Goal: Information Seeking & Learning: Learn about a topic

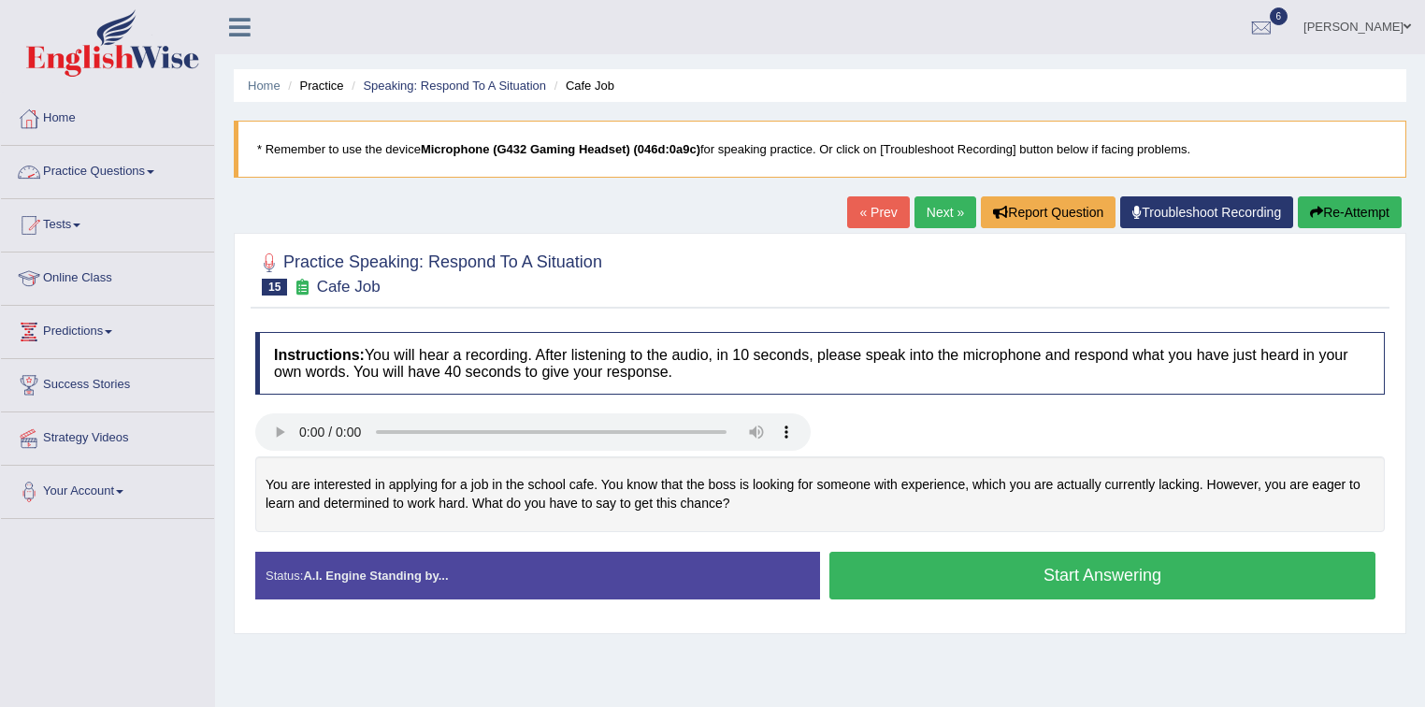
click at [119, 170] on link "Practice Questions" at bounding box center [107, 169] width 213 height 47
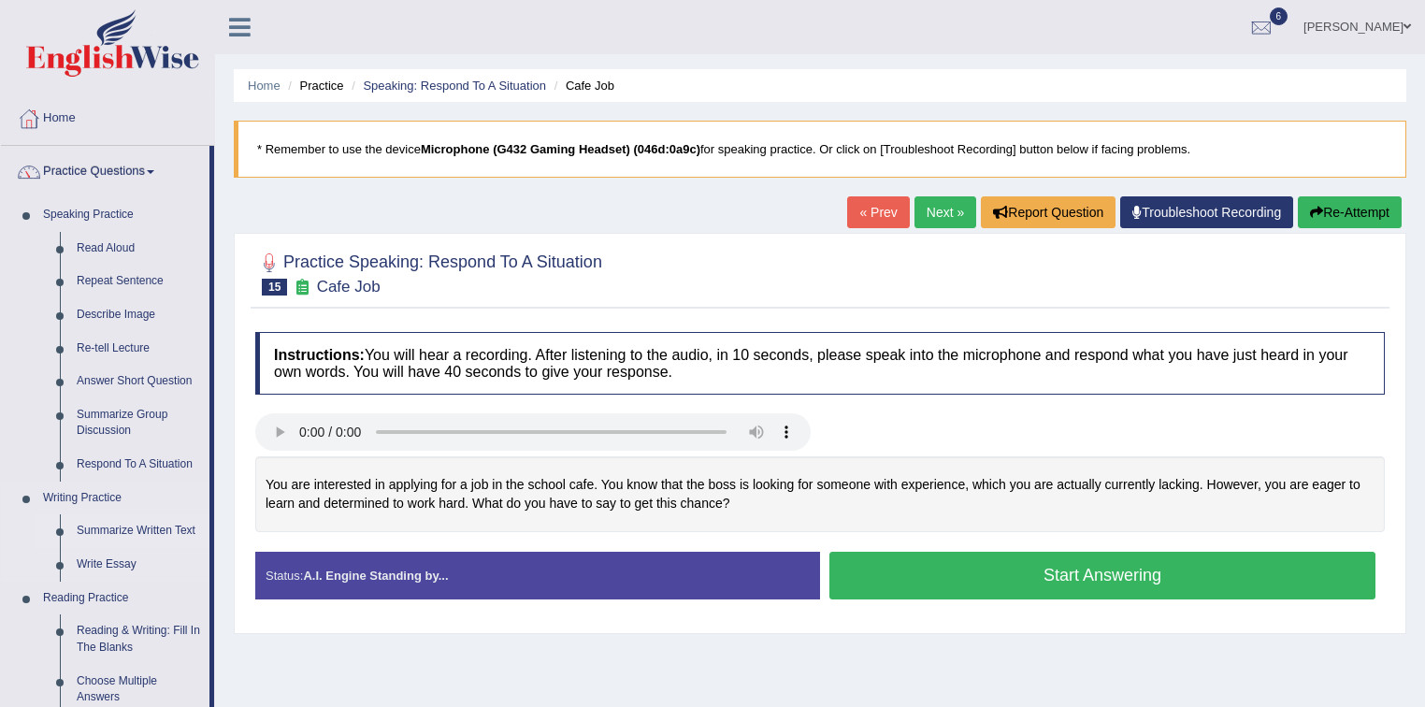
click at [127, 529] on link "Summarize Written Text" at bounding box center [138, 531] width 141 height 34
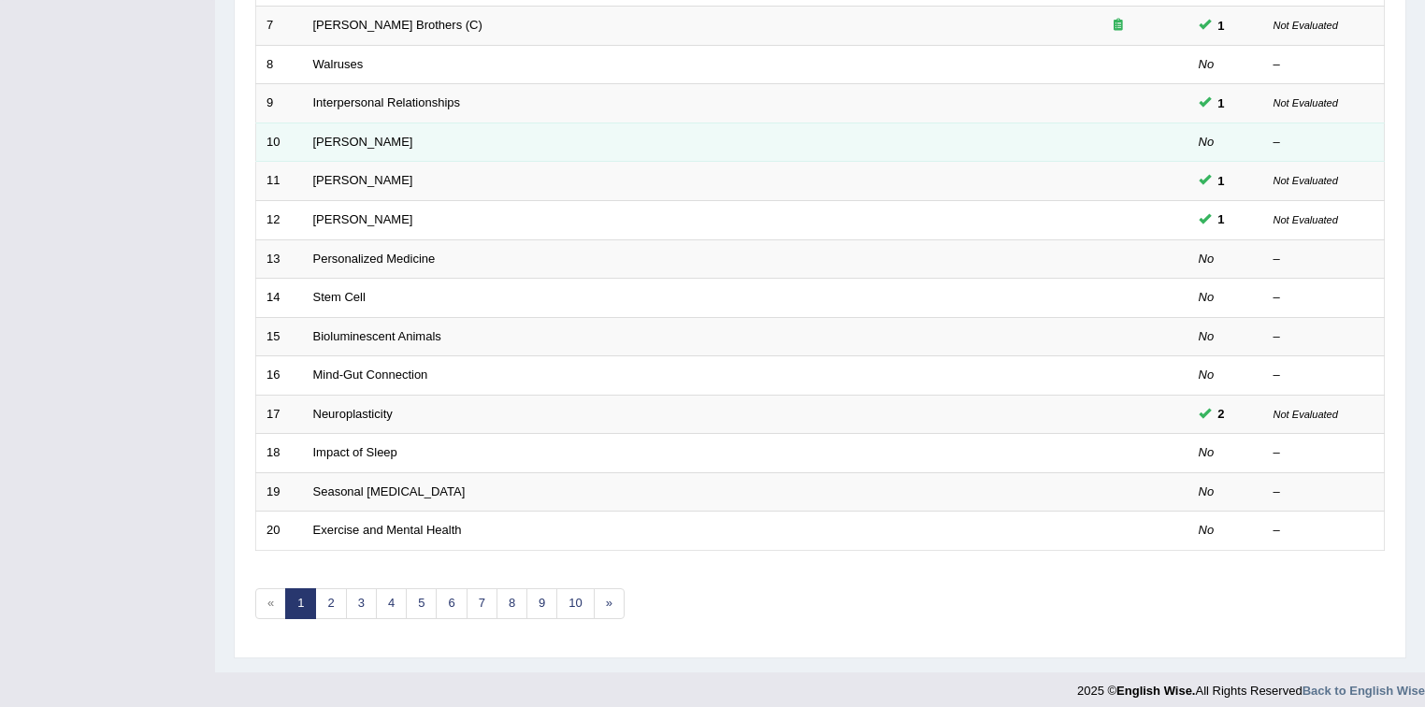
scroll to position [525, 0]
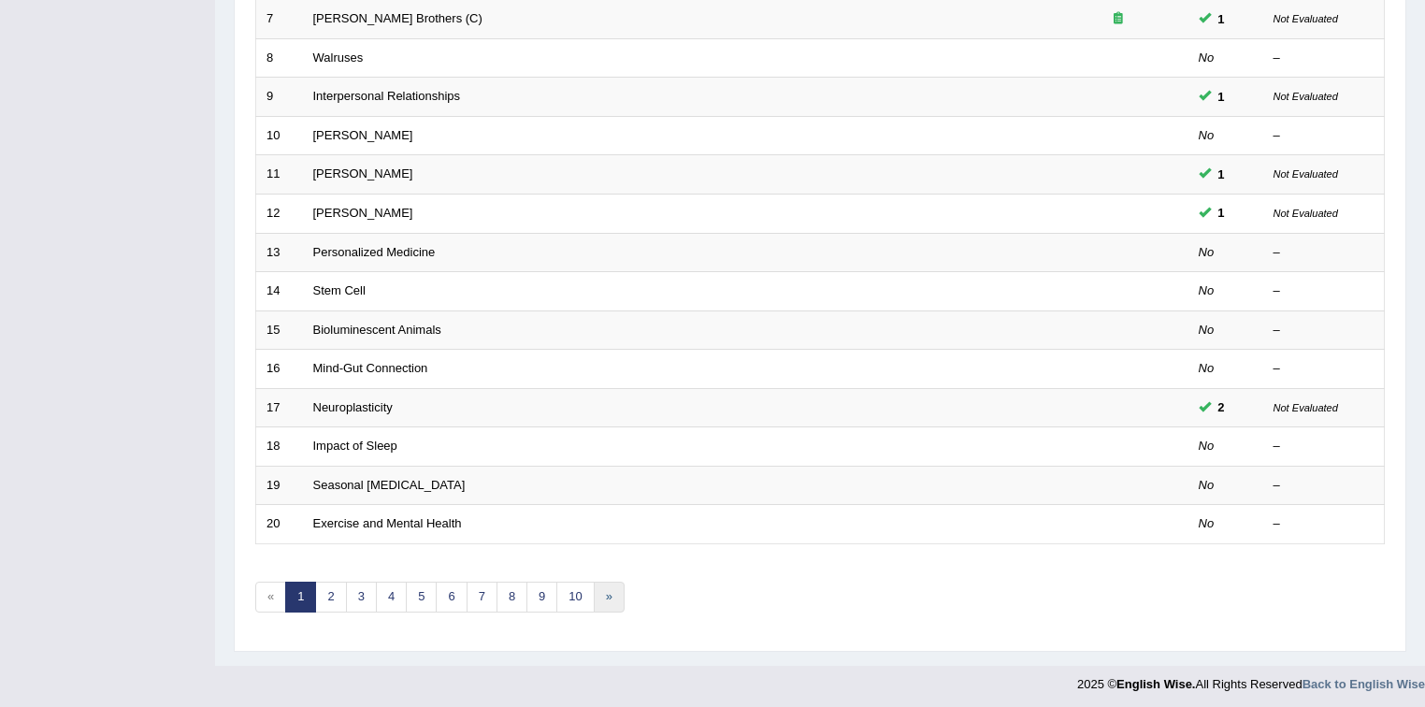
click at [602, 592] on link "»" at bounding box center [609, 596] width 31 height 31
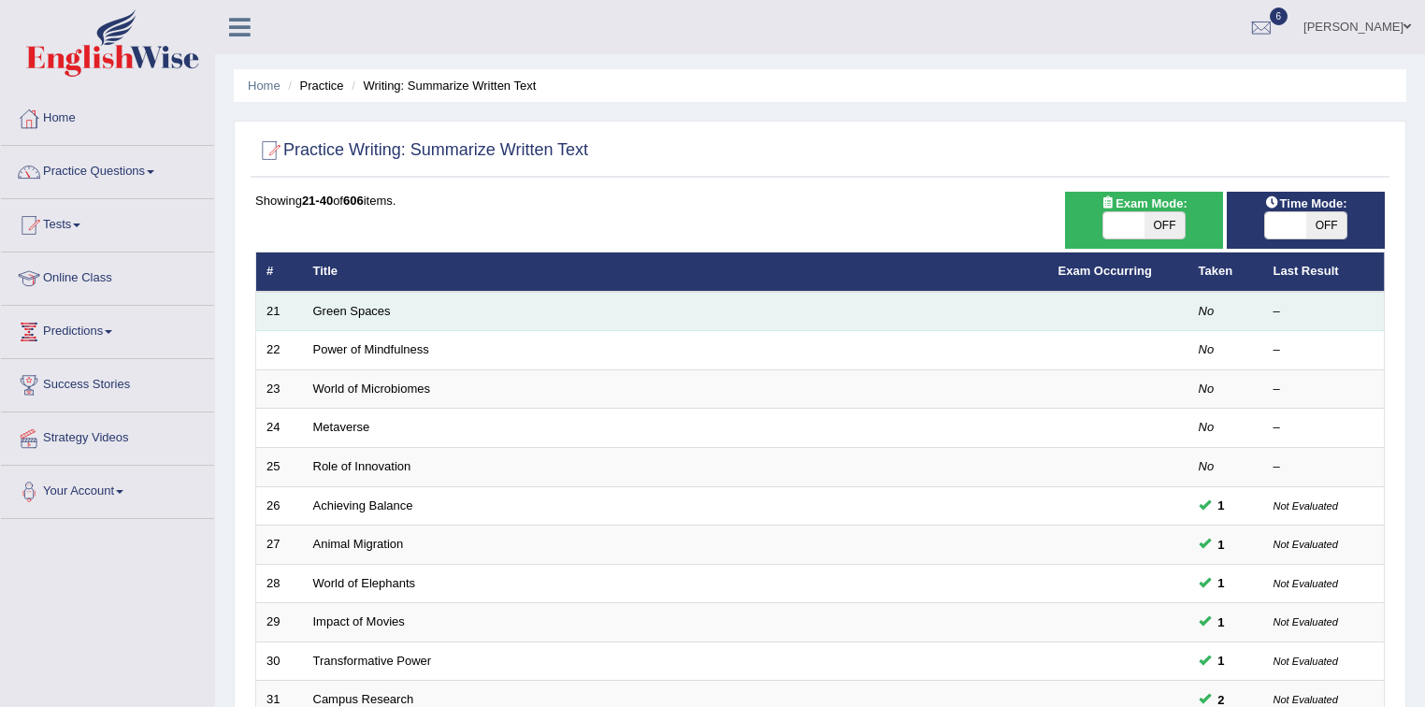
click at [408, 312] on td "Green Spaces" at bounding box center [675, 311] width 745 height 39
click at [350, 313] on link "Green Spaces" at bounding box center [352, 311] width 78 height 14
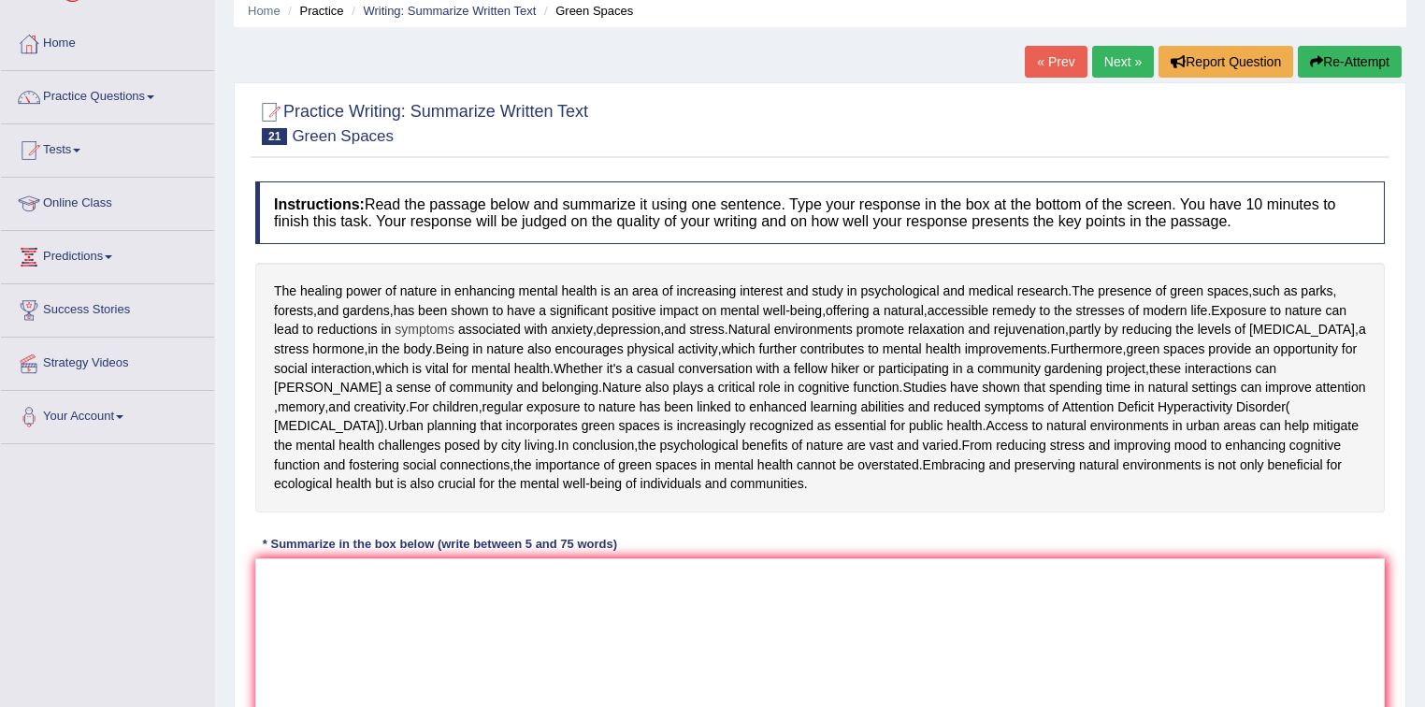
scroll to position [150, 0]
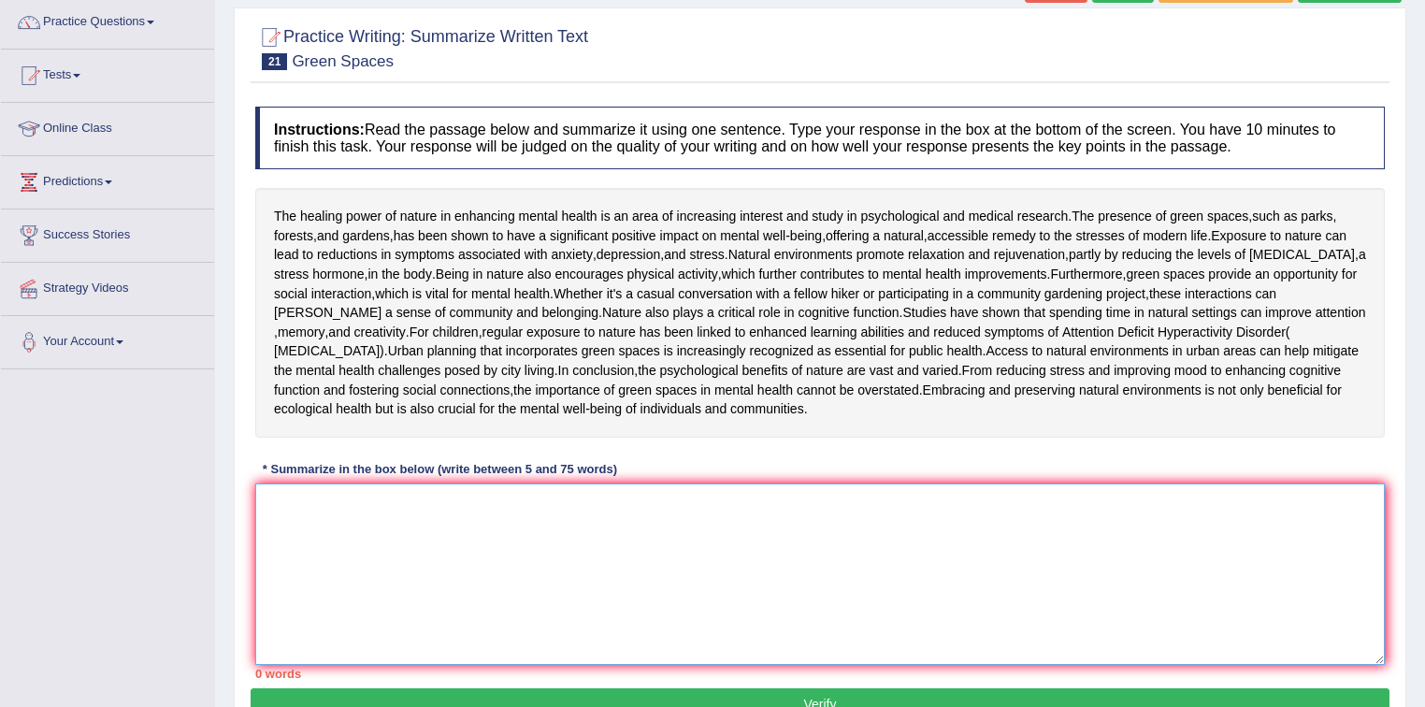
click at [316, 644] on textarea at bounding box center [819, 573] width 1129 height 181
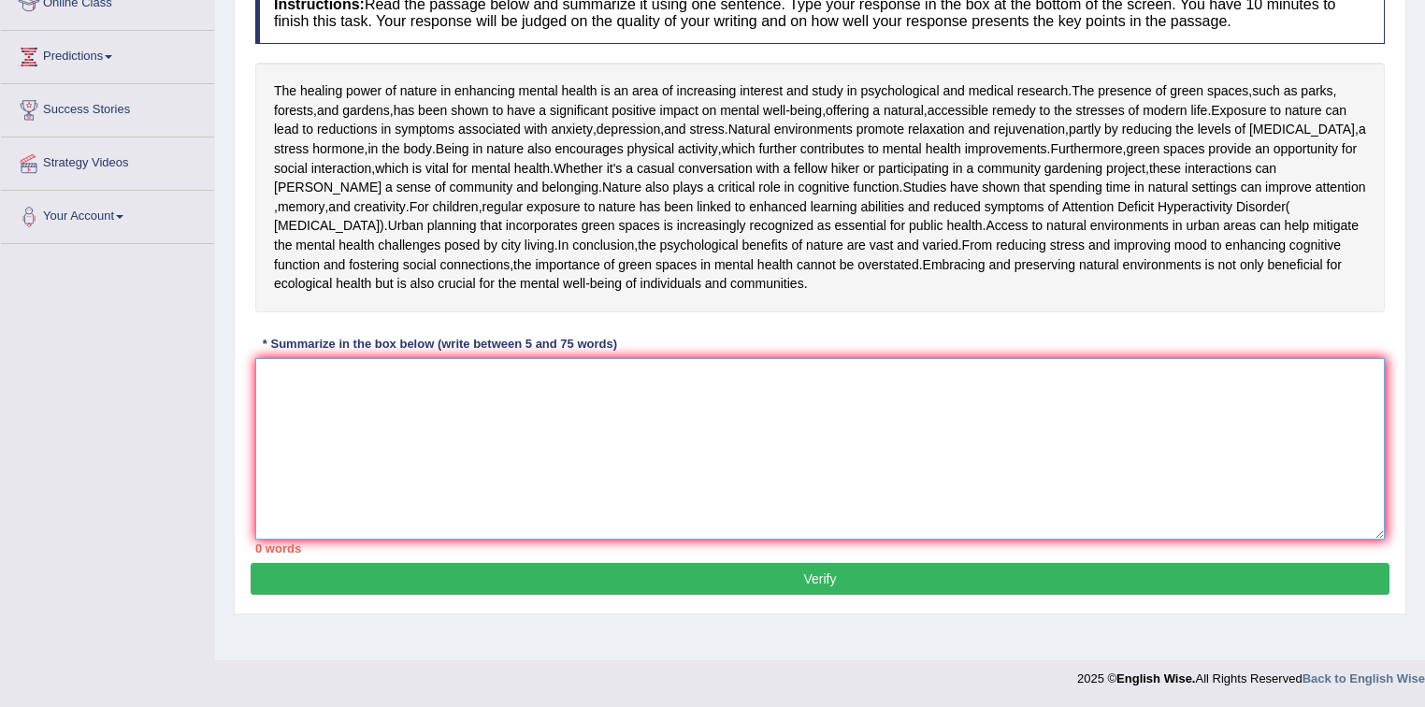
scroll to position [340, 0]
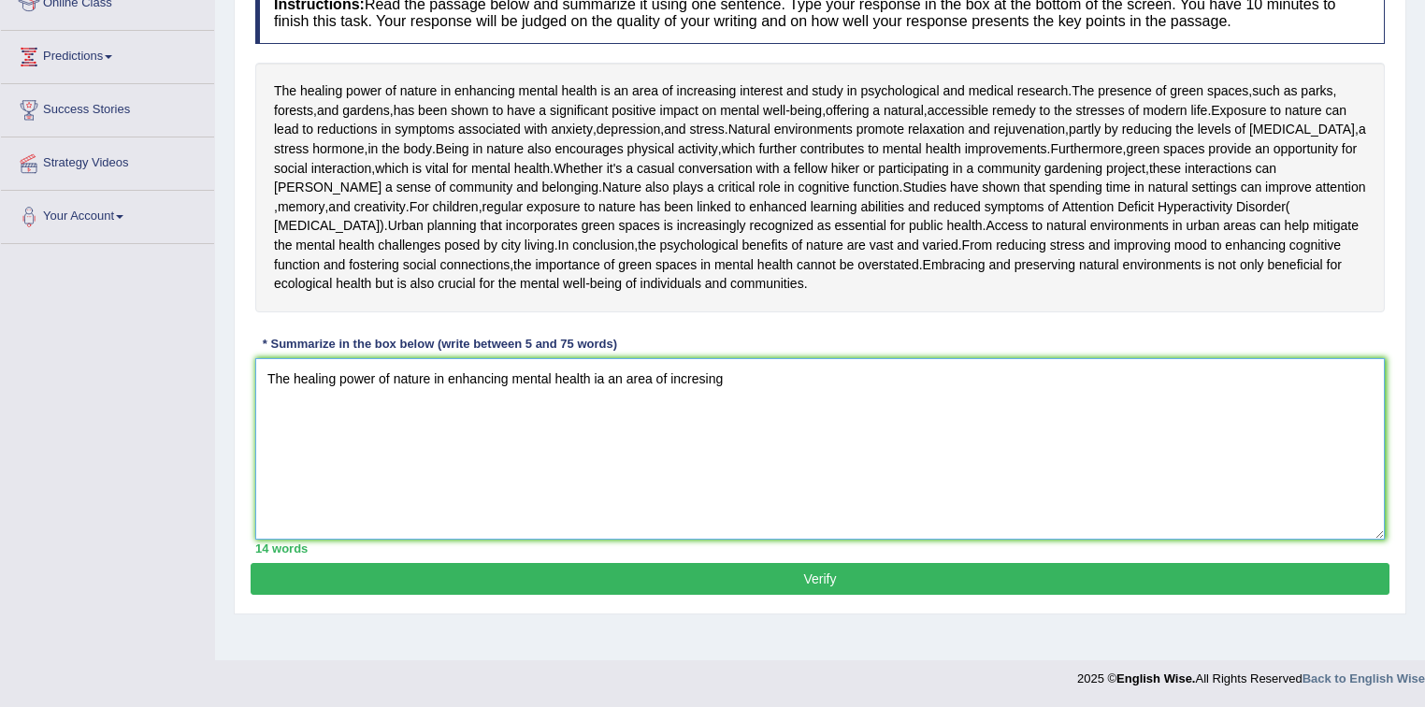
click at [699, 443] on textarea "The healing power of nature in enhancing mental health ia an area of incresing" at bounding box center [819, 448] width 1129 height 181
click at [739, 447] on textarea "The healing power of nature in enhancing mental health ia an area of increasing" at bounding box center [819, 448] width 1129 height 181
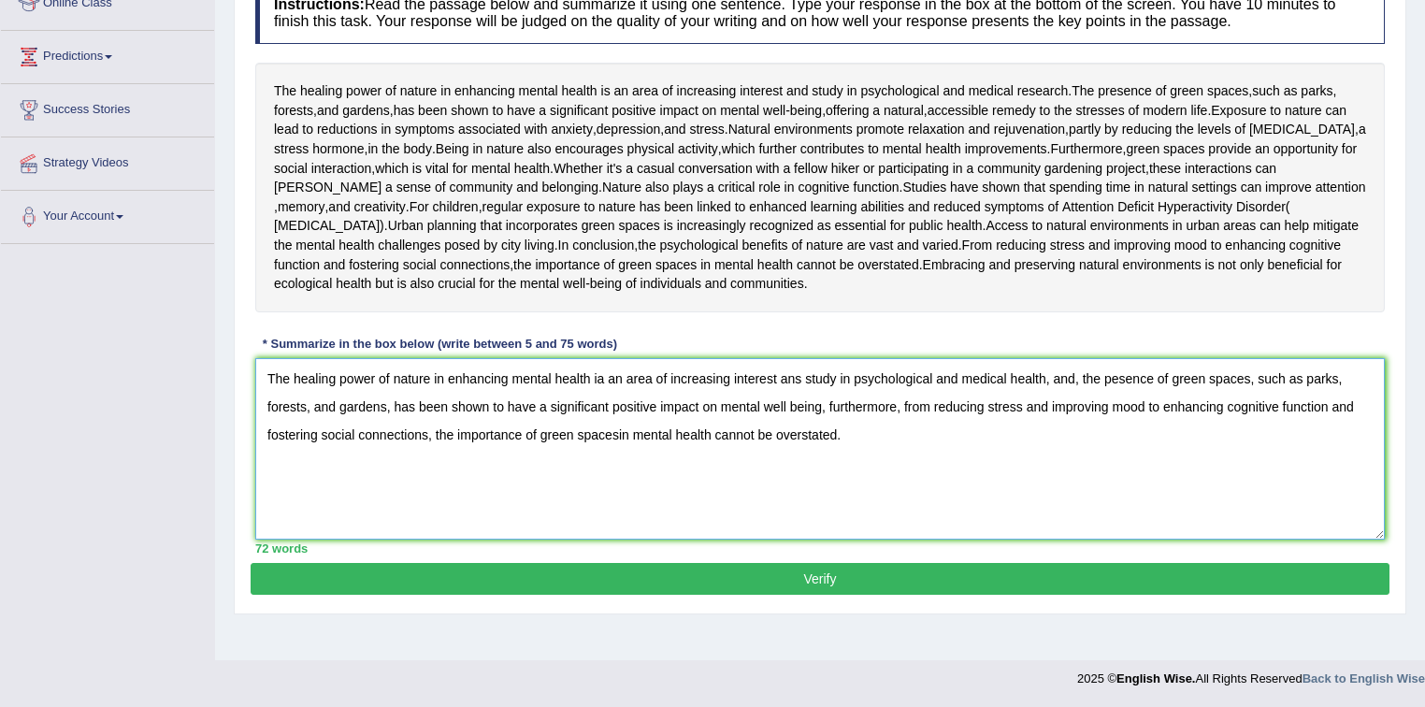
type textarea "The healing power of nature in enhancing mental health ia an area of increasing…"
click at [826, 595] on button "Verify" at bounding box center [820, 579] width 1139 height 32
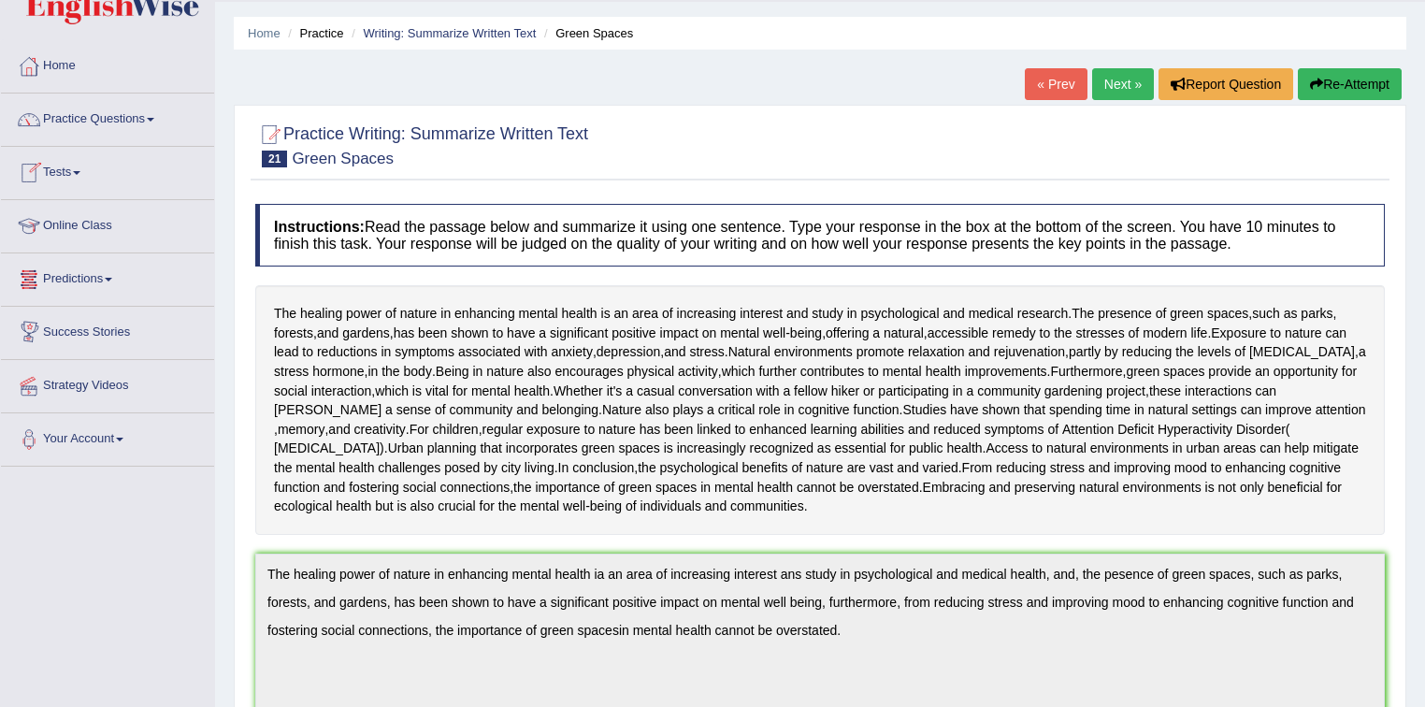
scroll to position [26, 0]
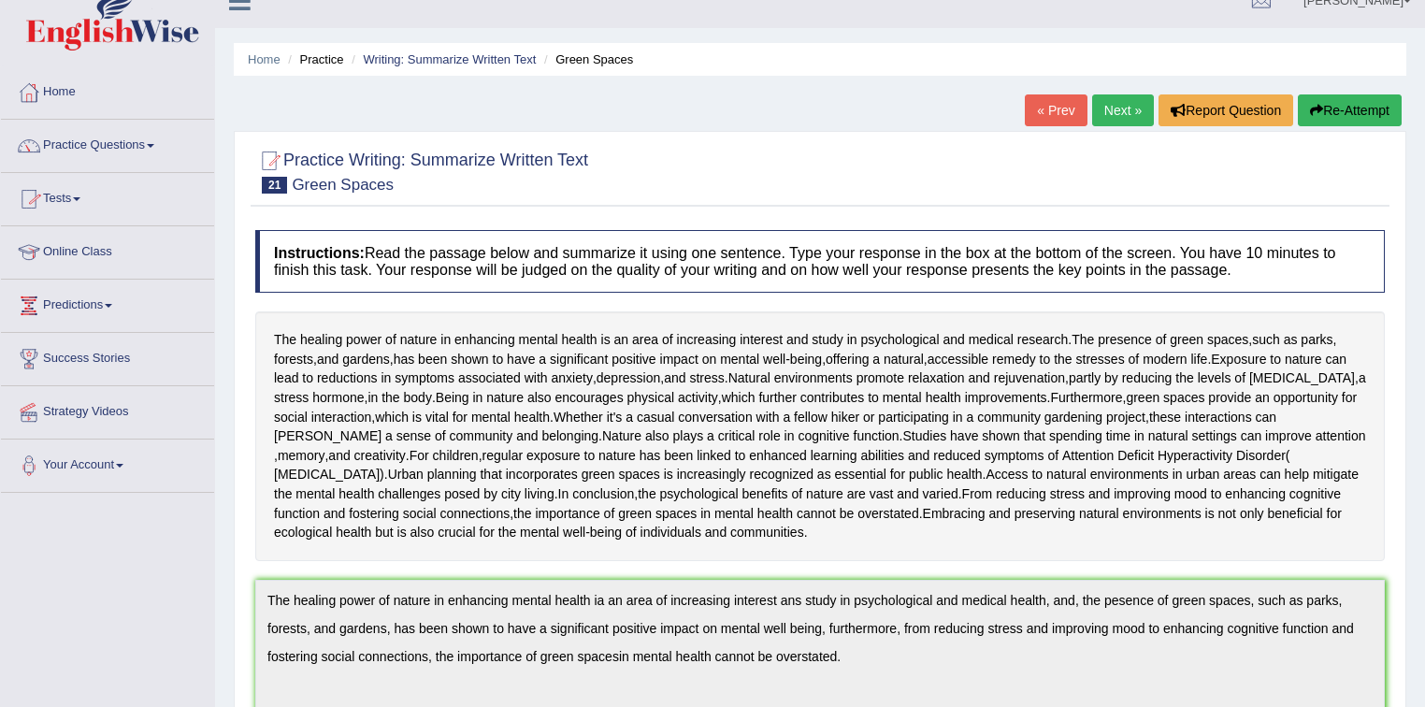
click at [1119, 108] on link "Next »" at bounding box center [1123, 110] width 62 height 32
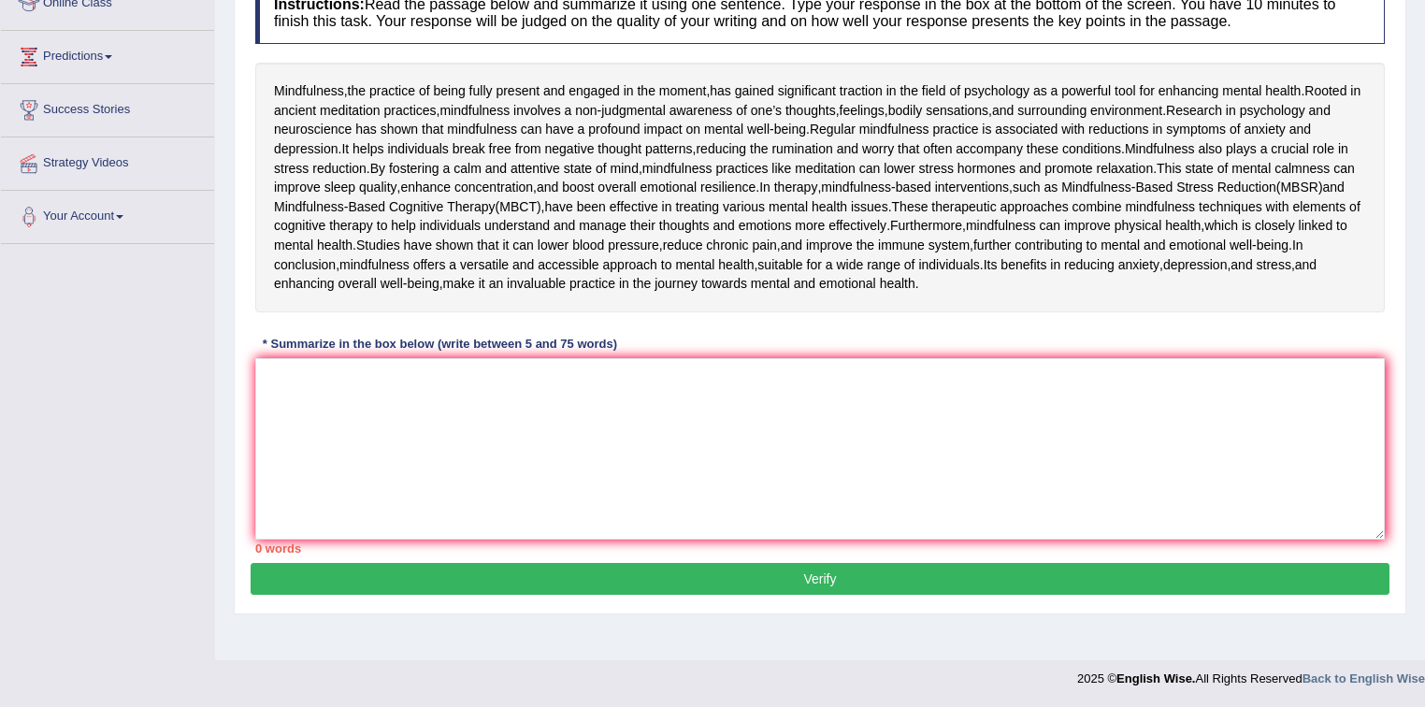
scroll to position [299, 0]
click at [291, 481] on textarea at bounding box center [819, 448] width 1129 height 181
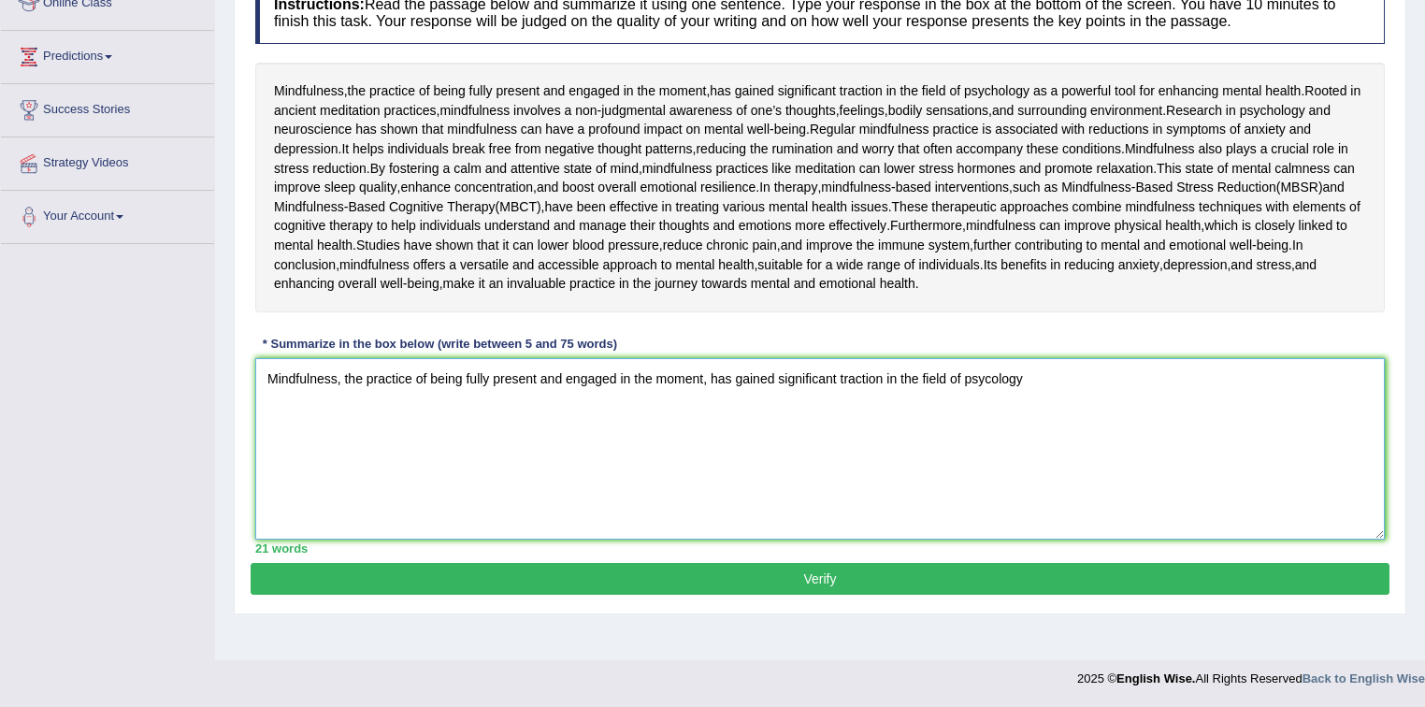
click at [991, 482] on textarea "Mindfulness, the practice of being fully present and engaged in the moment, has…" at bounding box center [819, 448] width 1129 height 181
drag, startPoint x: 1036, startPoint y: 480, endPoint x: 1060, endPoint y: 491, distance: 26.8
click at [1037, 481] on textarea "Mindfulness, the practice of being fully present and engaged in the moment, has…" at bounding box center [819, 448] width 1129 height 181
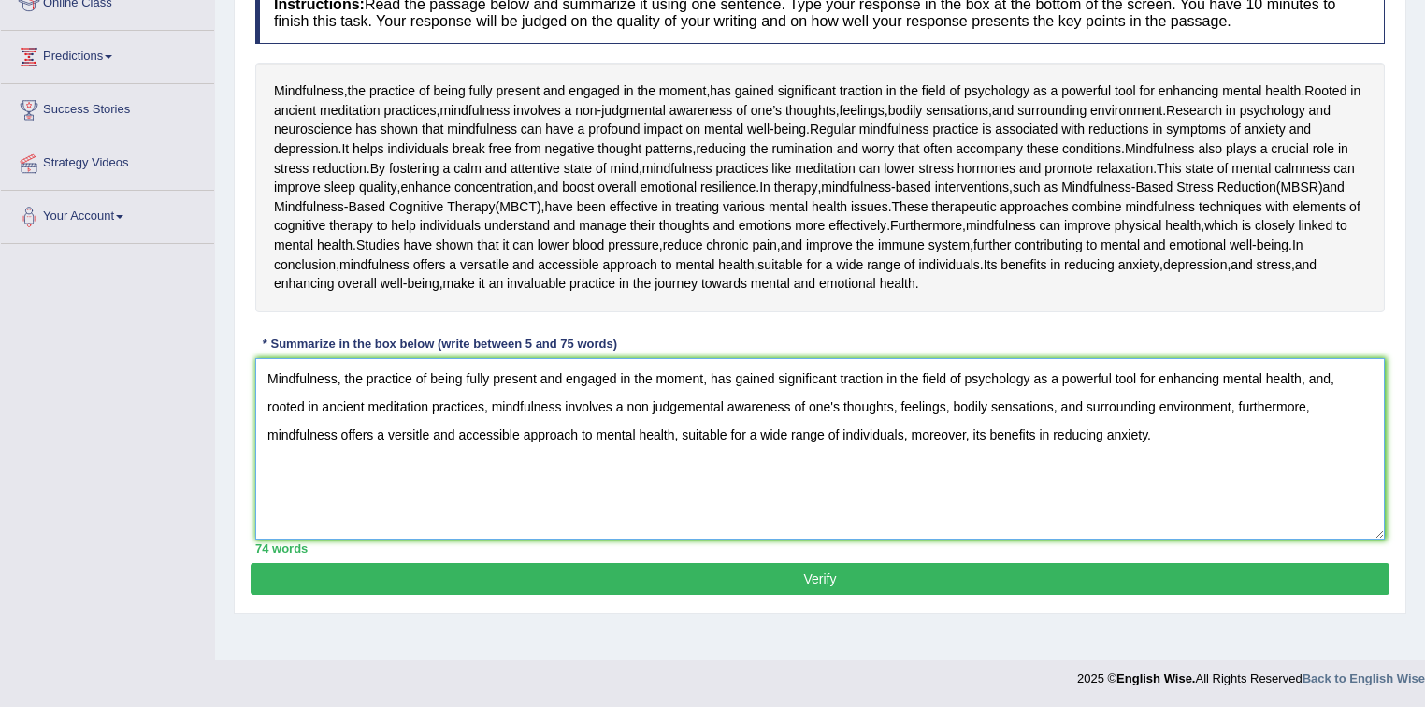
scroll to position [376, 0]
type textarea "Mindfulness, the practice of being fully present and engaged in the moment, has…"
click at [821, 595] on button "Verify" at bounding box center [820, 579] width 1139 height 32
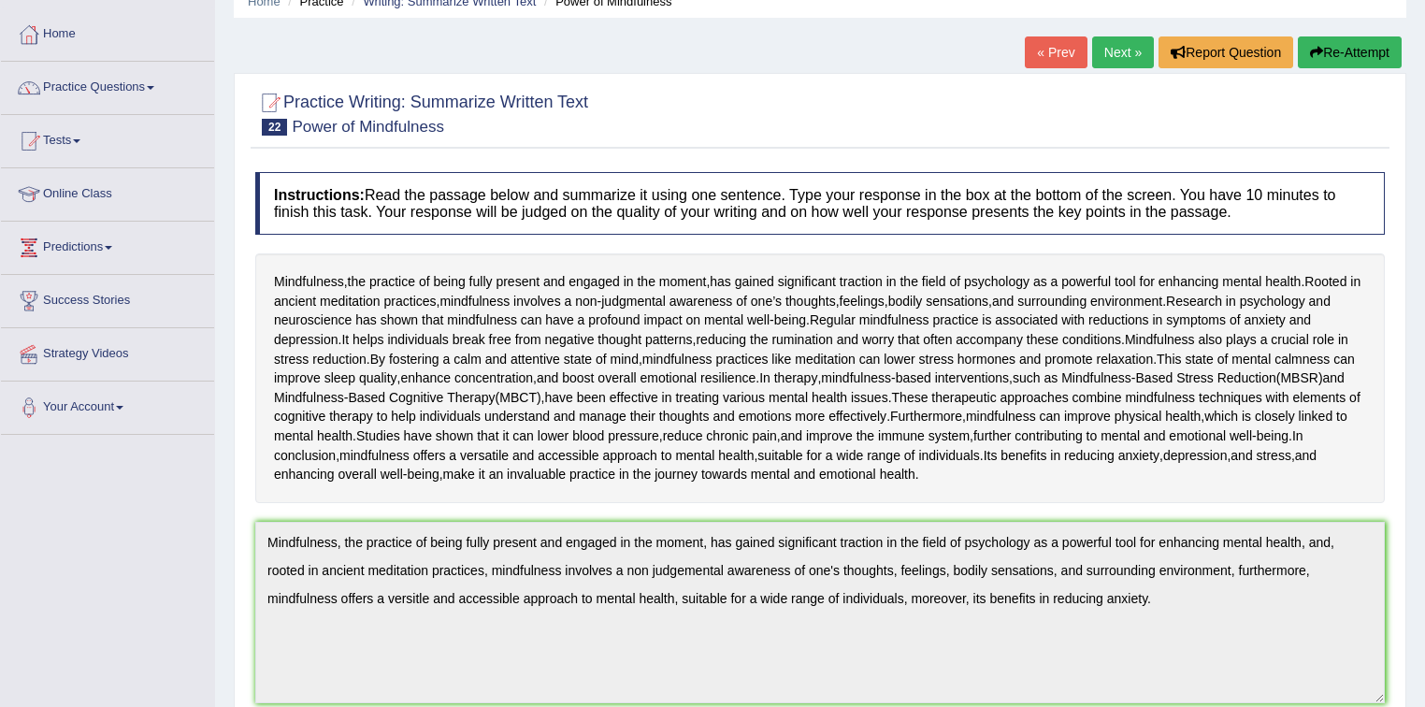
scroll to position [0, 0]
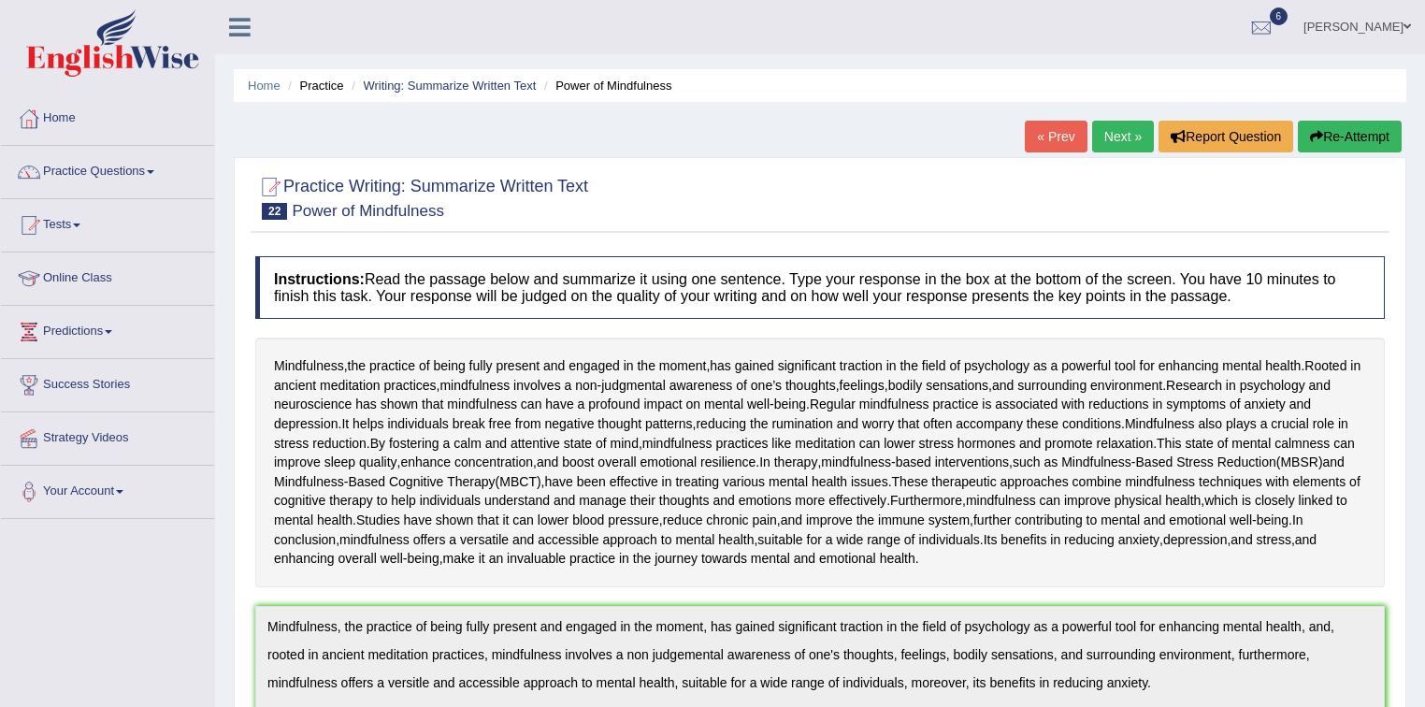
click at [1112, 131] on link "Next »" at bounding box center [1123, 137] width 62 height 32
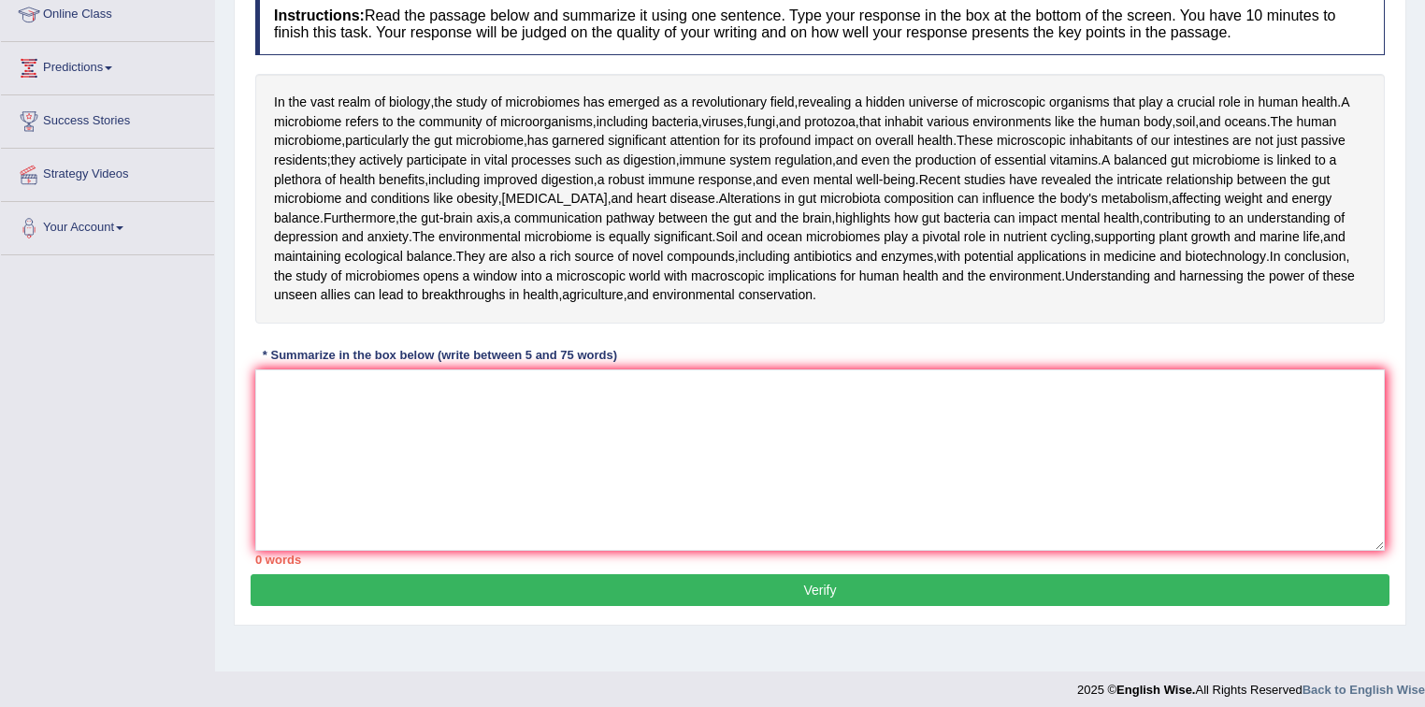
scroll to position [299, 0]
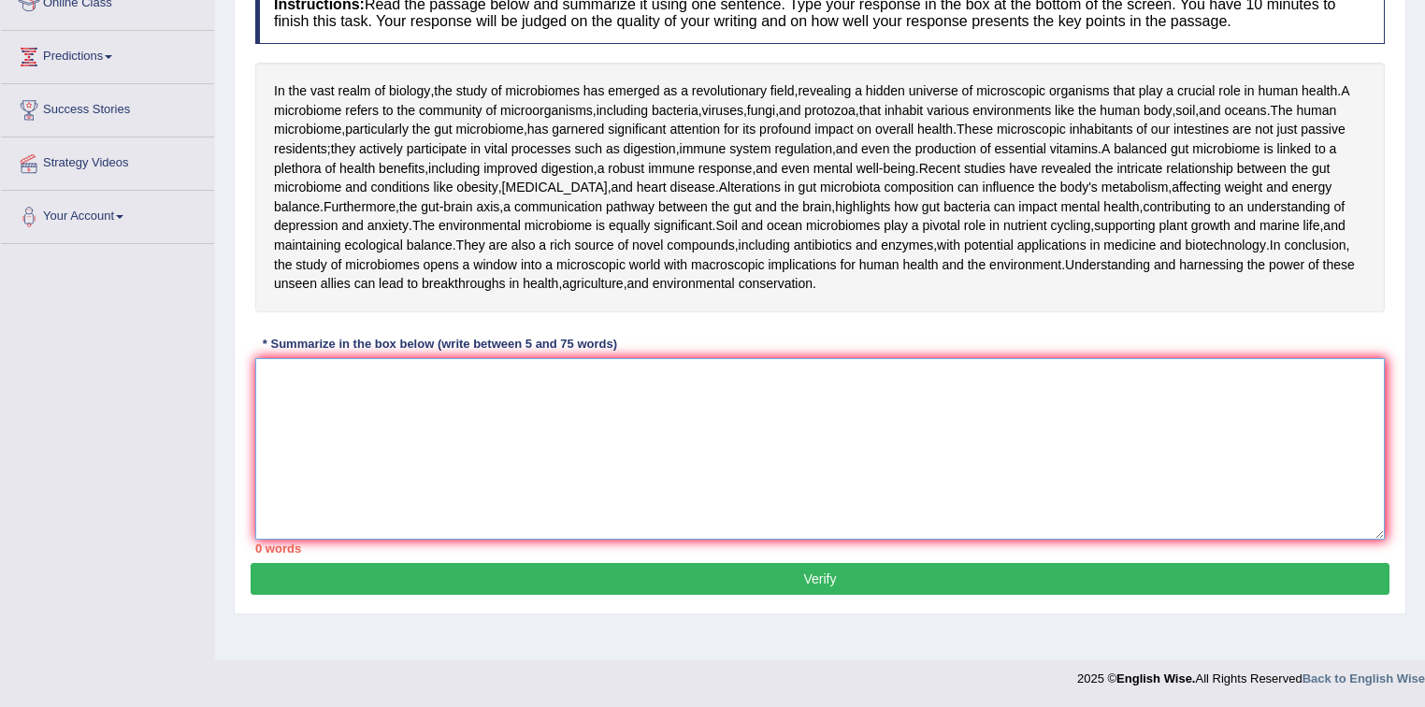
click at [291, 451] on textarea at bounding box center [819, 448] width 1129 height 181
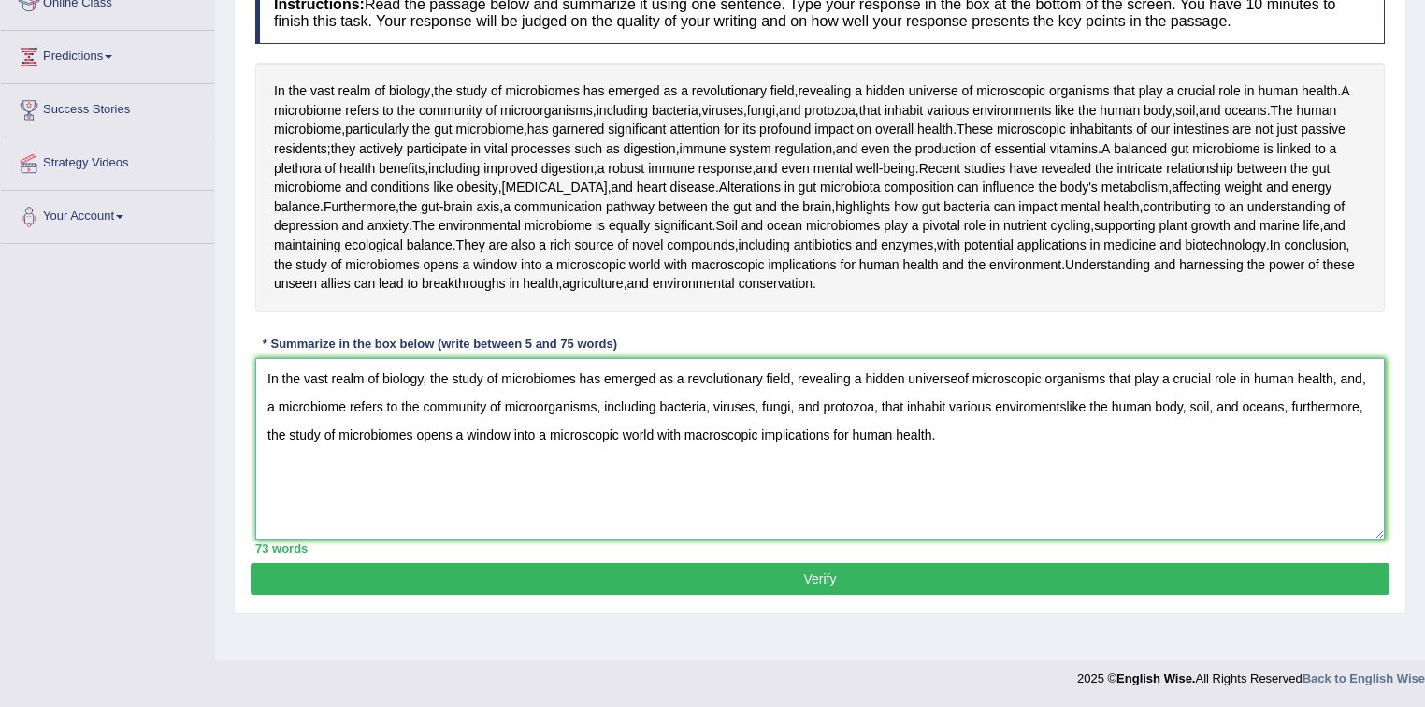
type textarea "In the vast realm of biology, the study of microbiomes has emerged as a revolut…"
click at [811, 595] on button "Verify" at bounding box center [820, 579] width 1139 height 32
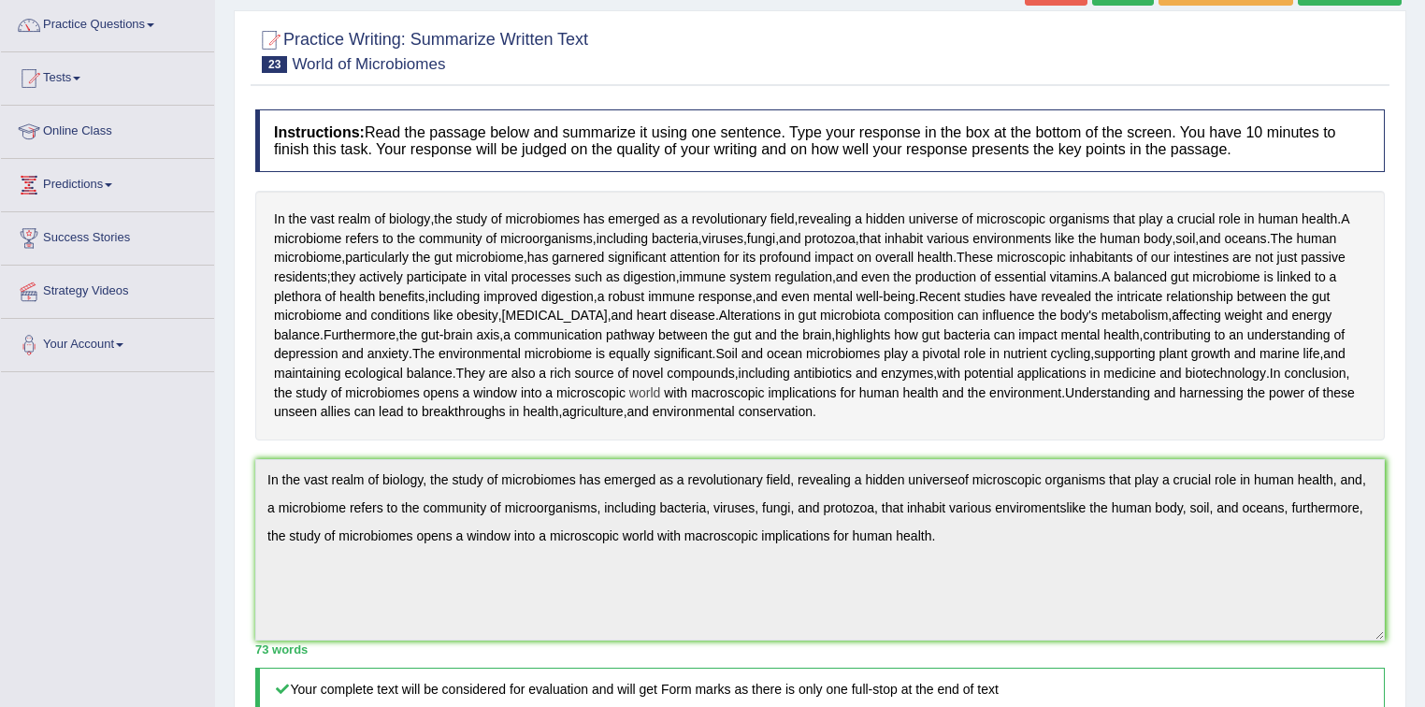
scroll to position [22, 0]
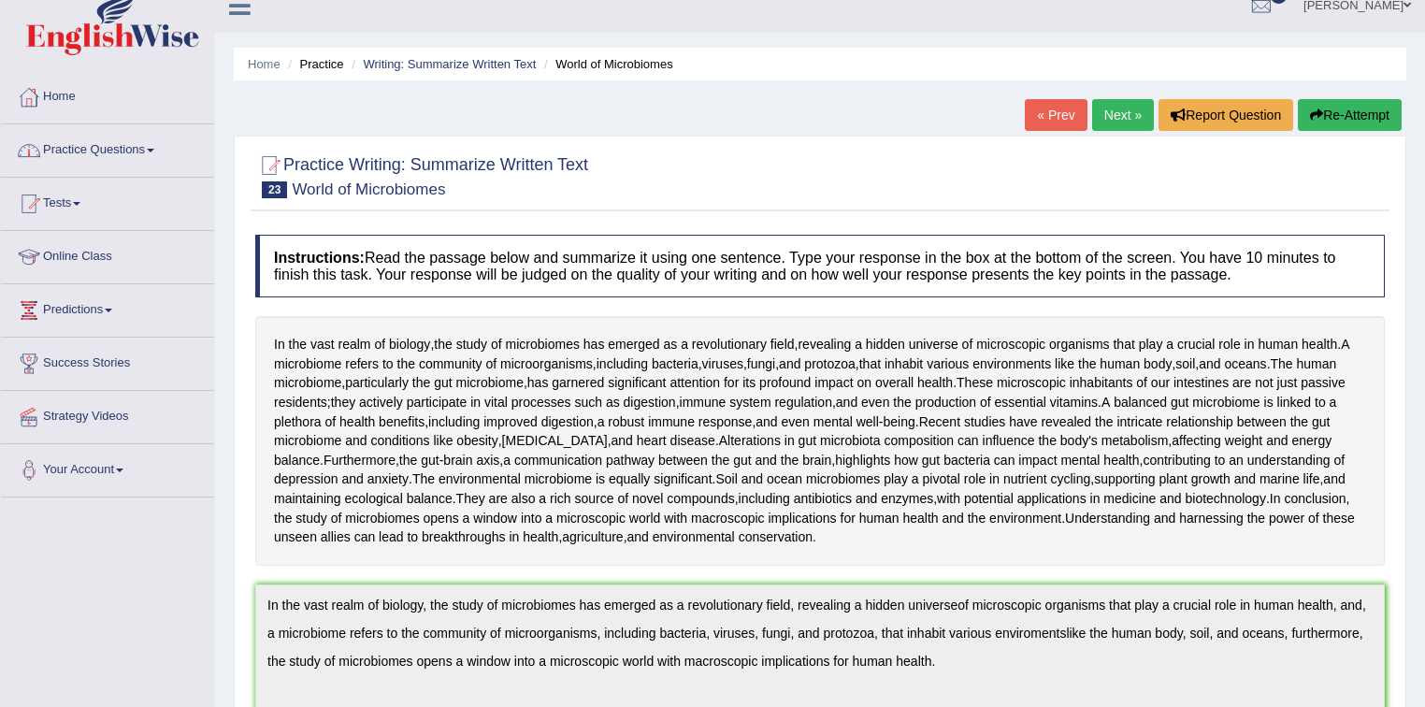
click at [154, 149] on span at bounding box center [150, 151] width 7 height 4
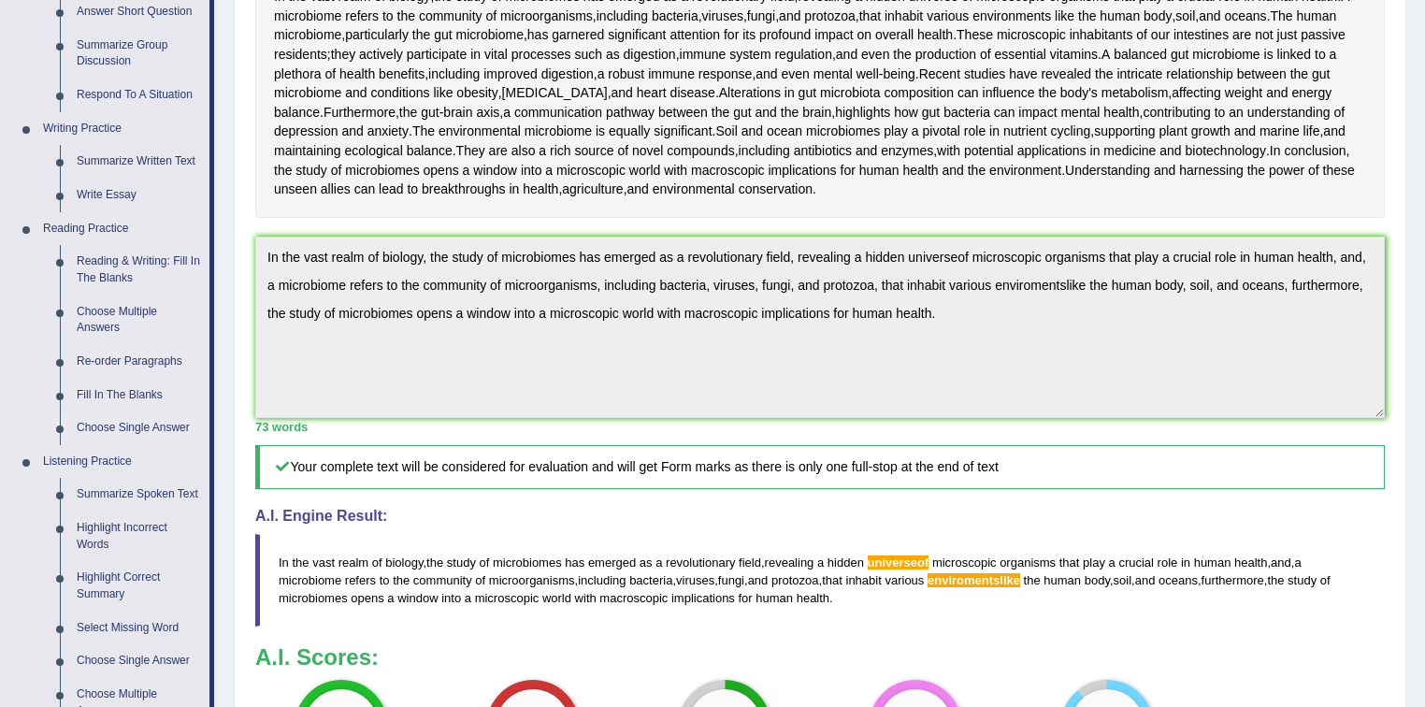
scroll to position [395, 0]
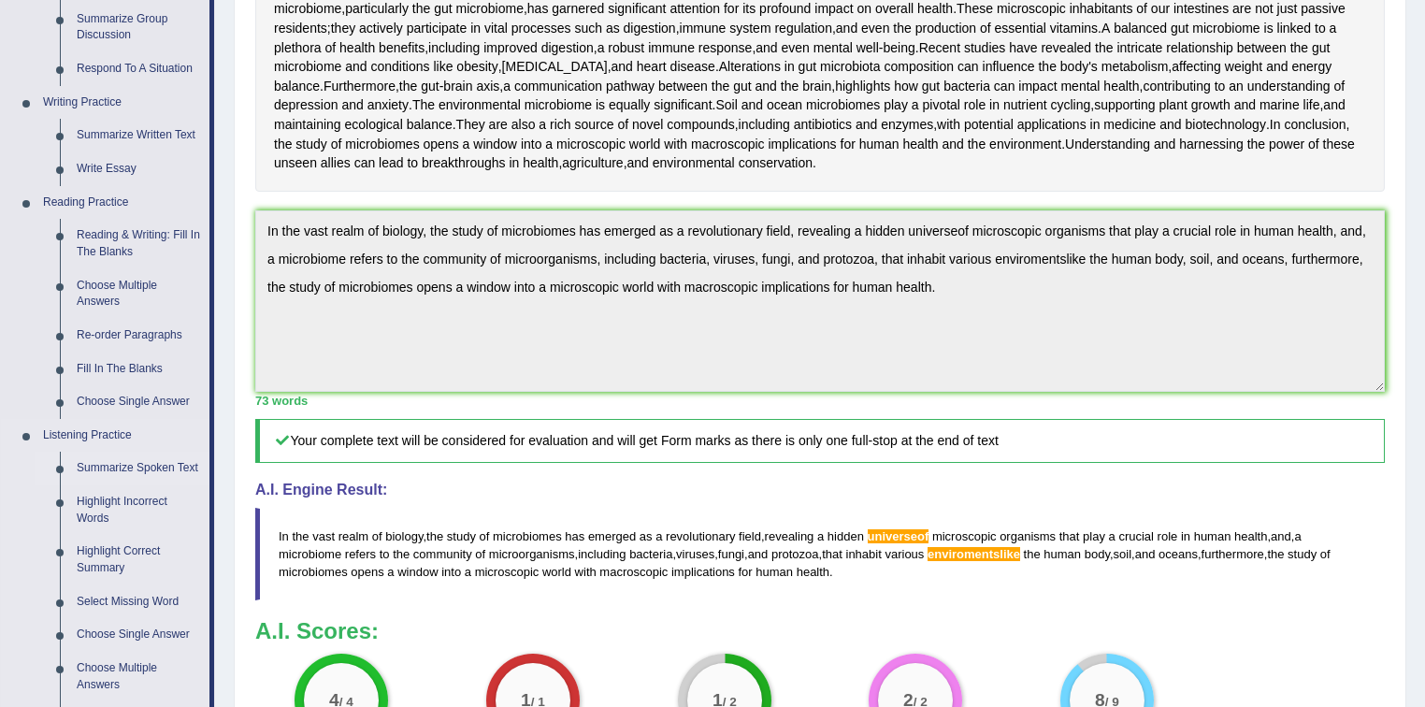
click at [157, 465] on link "Summarize Spoken Text" at bounding box center [138, 469] width 141 height 34
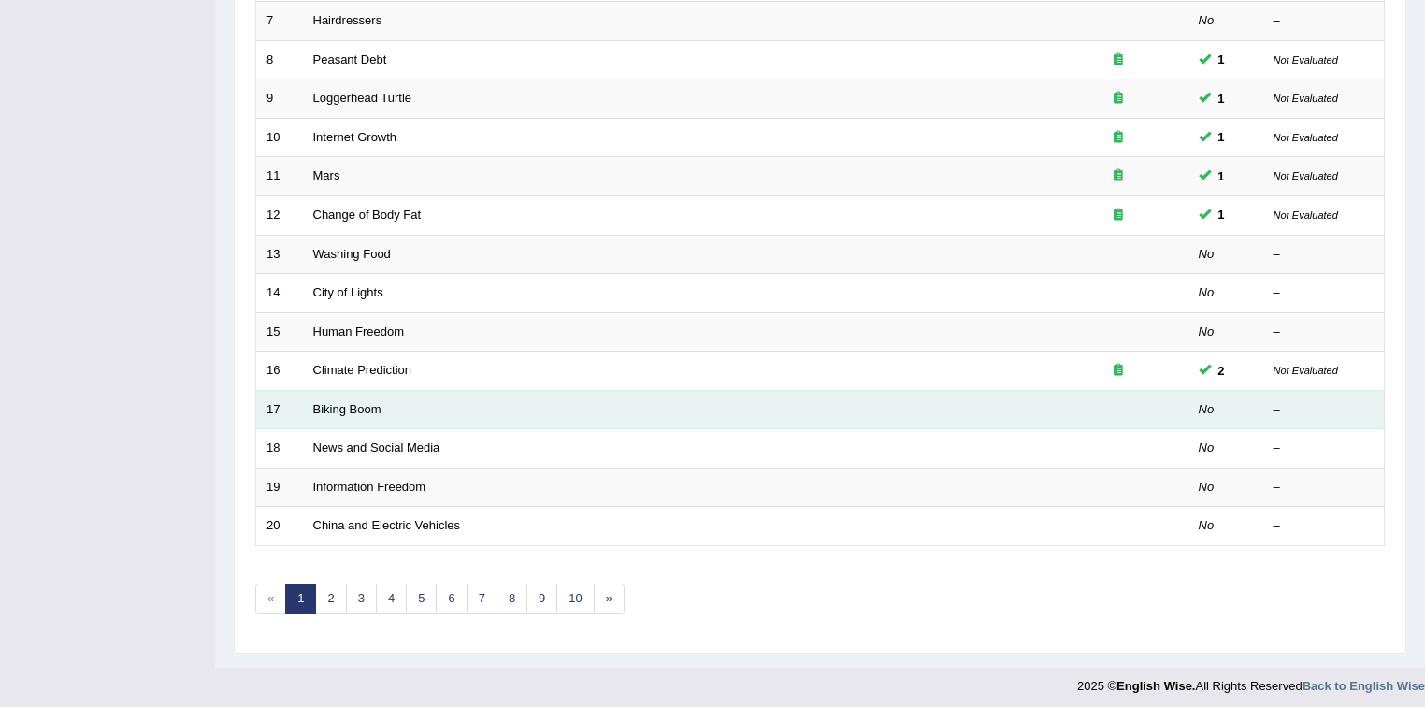
scroll to position [525, 0]
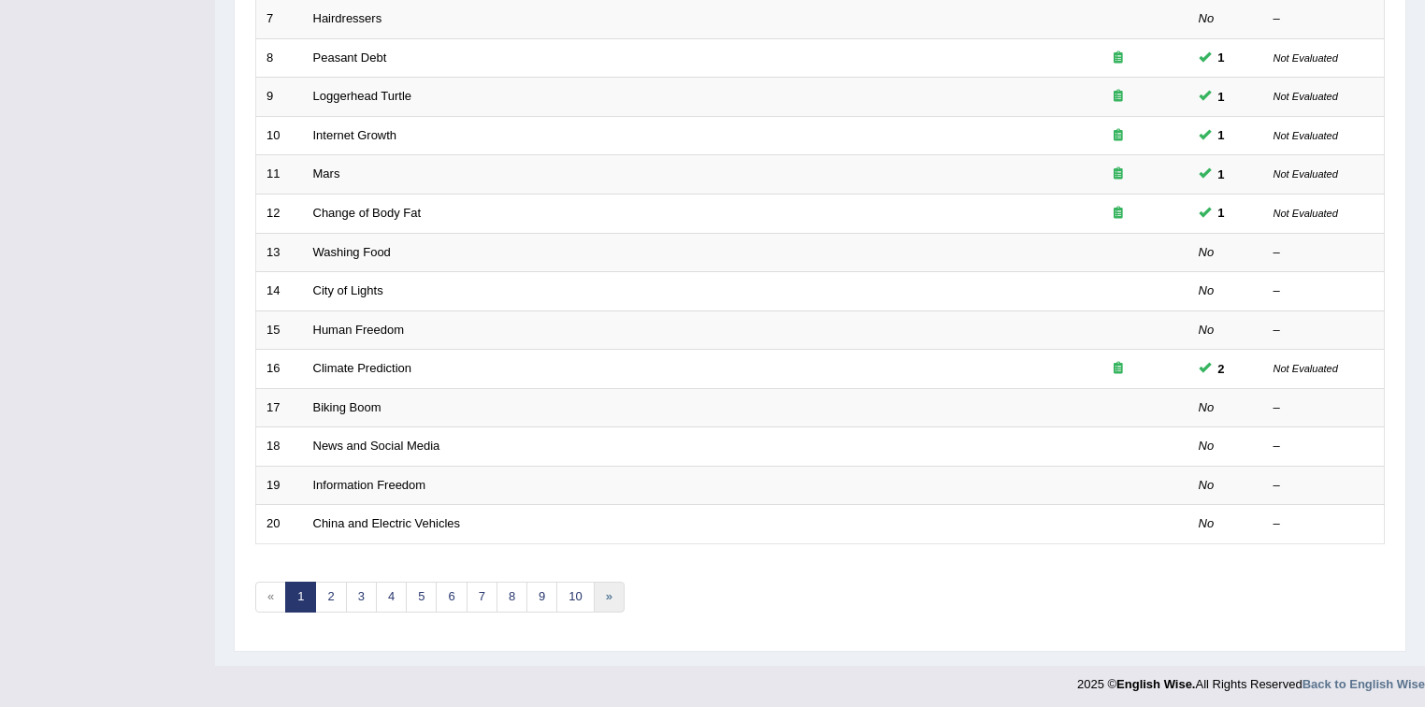
click at [606, 589] on link "»" at bounding box center [609, 596] width 31 height 31
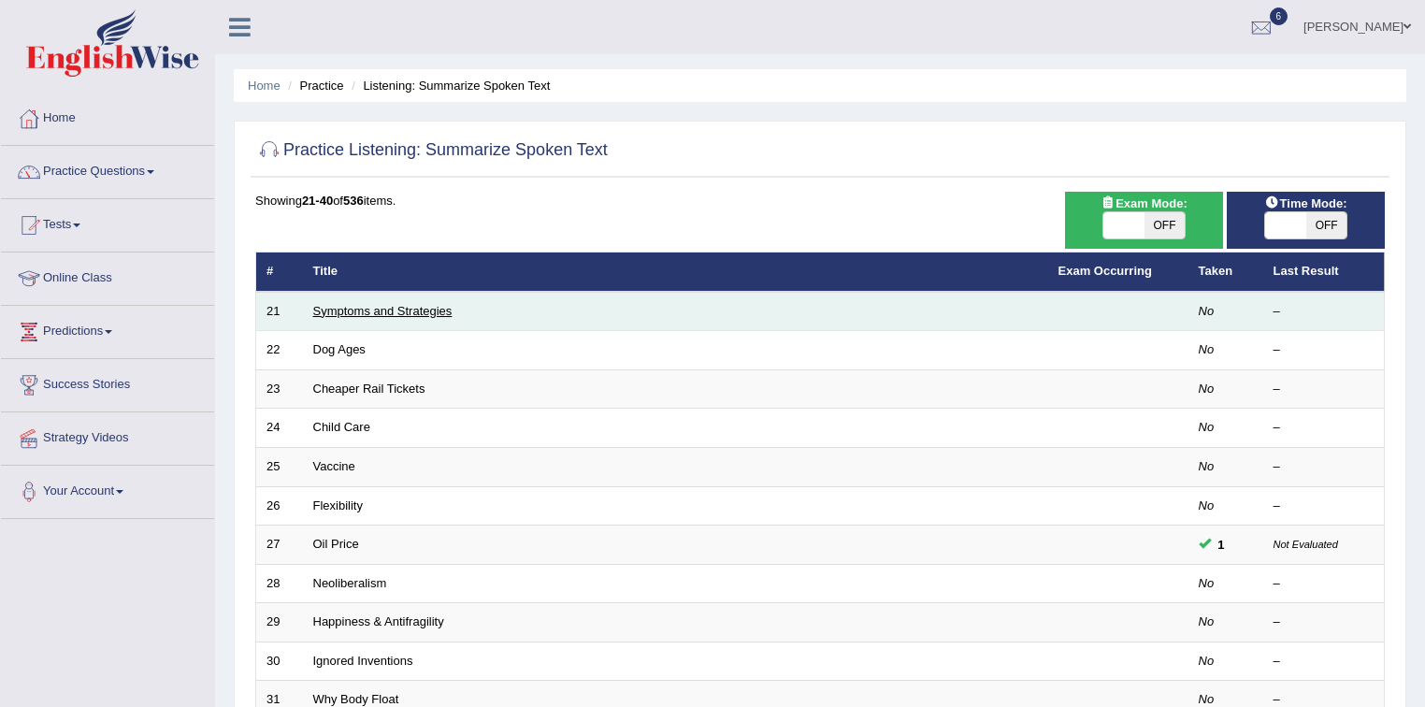
click at [416, 315] on link "Symptoms and Strategies" at bounding box center [382, 311] width 139 height 14
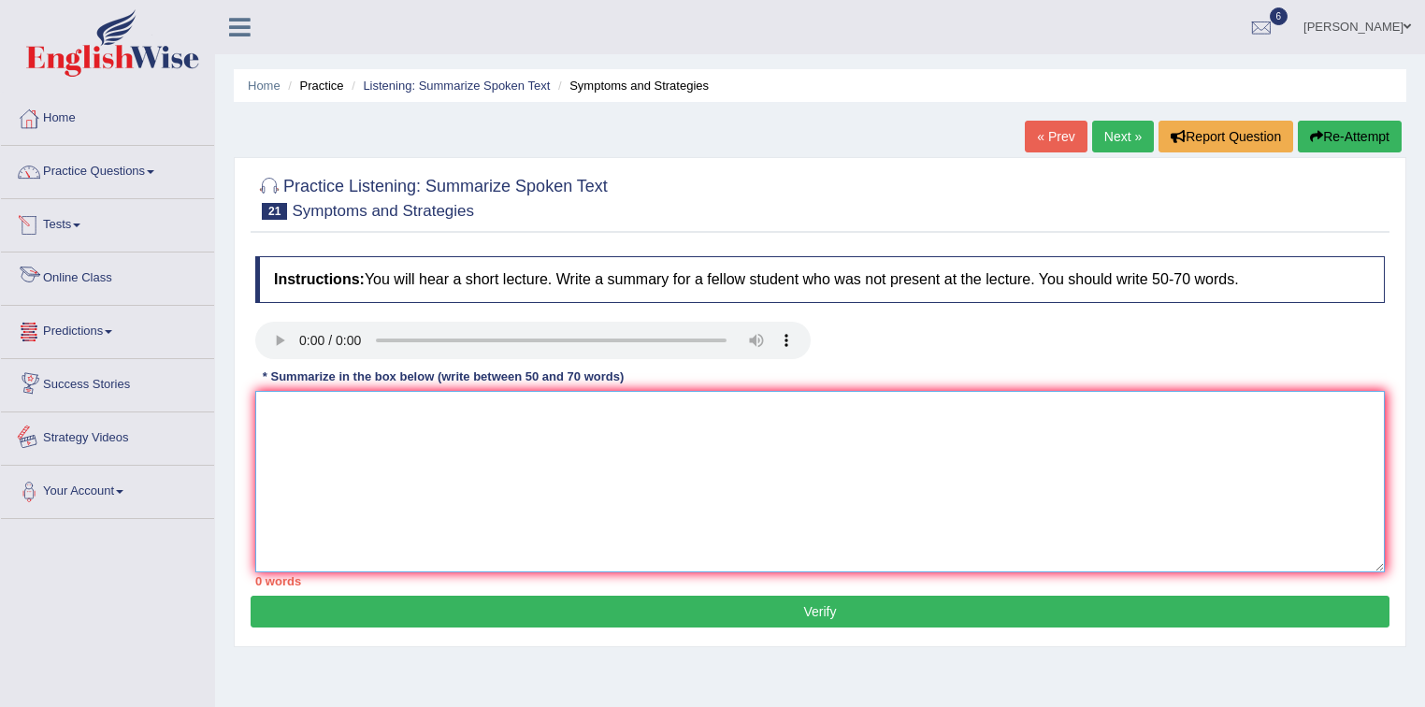
click at [283, 420] on textarea at bounding box center [819, 481] width 1129 height 181
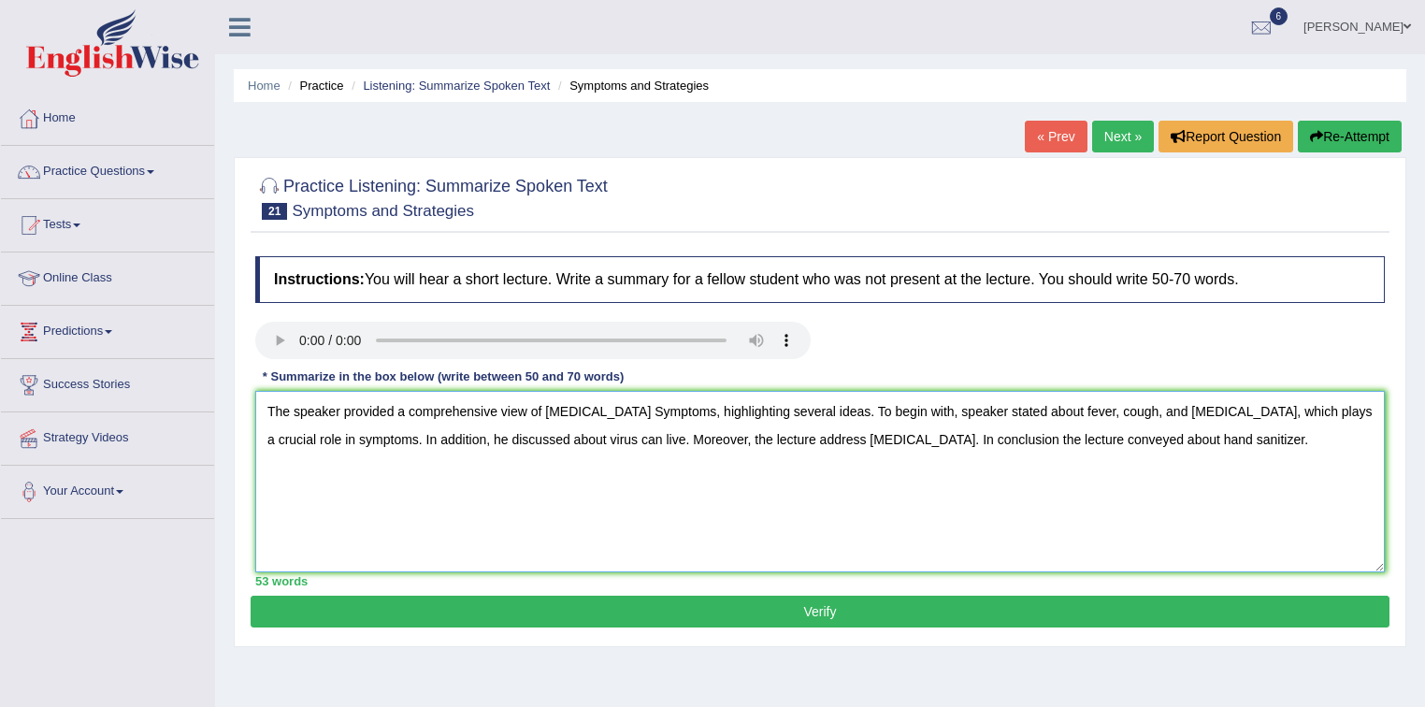
type textarea "The speaker provided a comprehensive view of [MEDICAL_DATA] Symptoms, highlight…"
click at [823, 611] on button "Verify" at bounding box center [820, 612] width 1139 height 32
